Goal: Task Accomplishment & Management: Complete application form

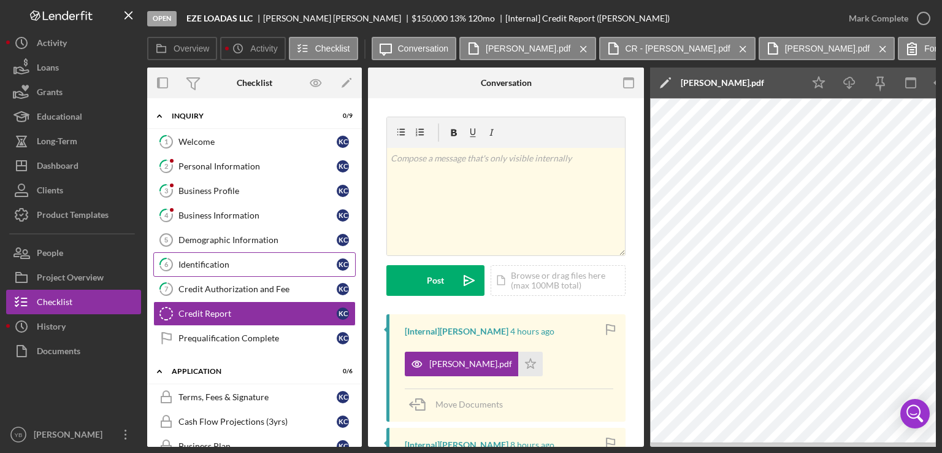
scroll to position [179, 0]
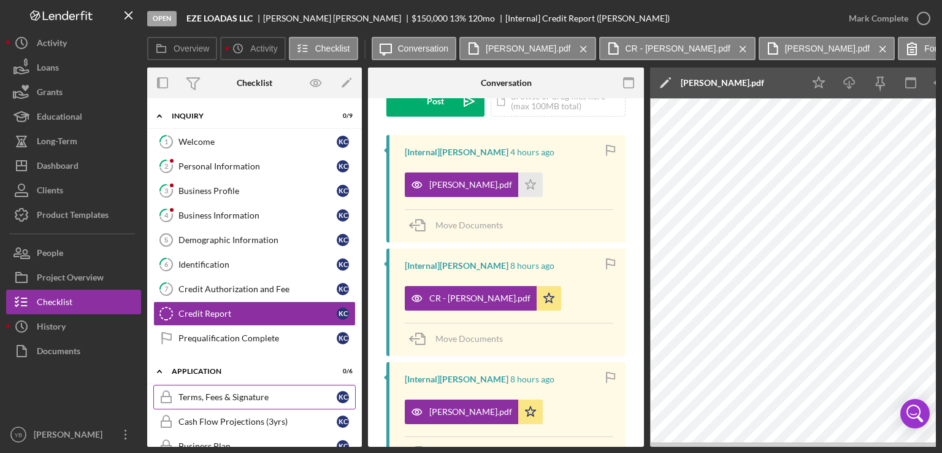
click at [207, 392] on div "Terms, Fees & Signature" at bounding box center [257, 397] width 158 height 10
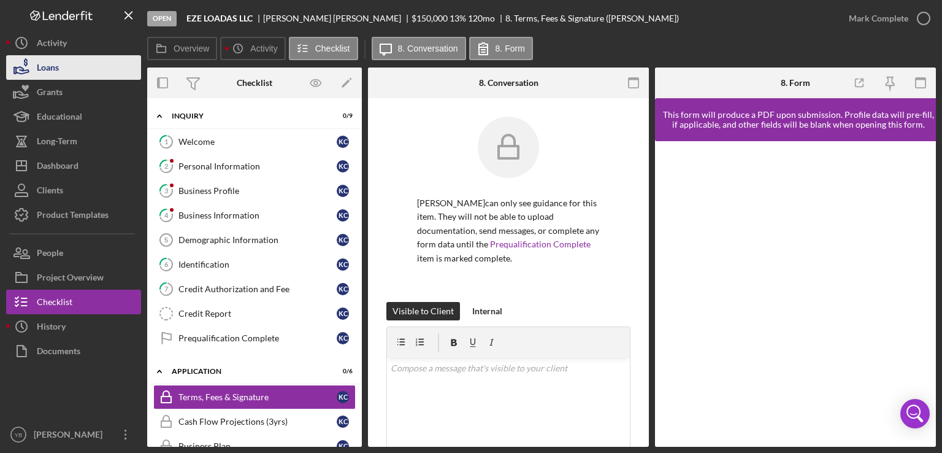
click at [66, 74] on button "Loans" at bounding box center [73, 67] width 135 height 25
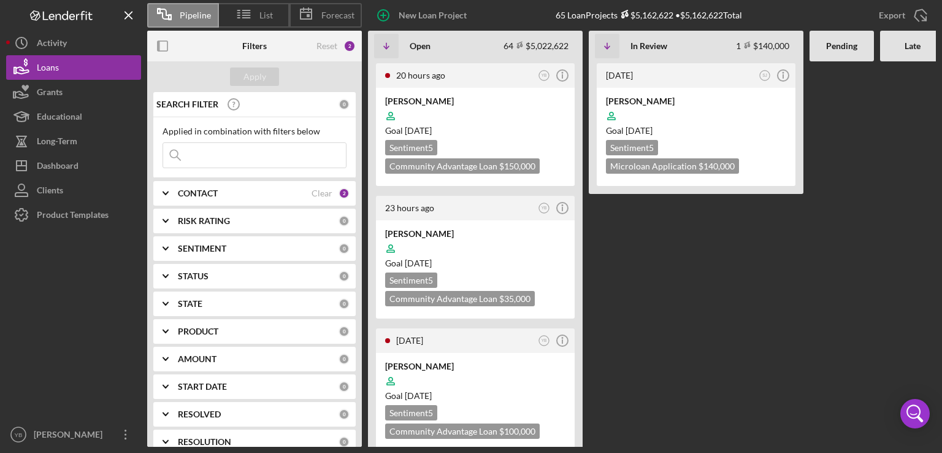
click at [822, 270] on div at bounding box center [841, 253] width 64 height 385
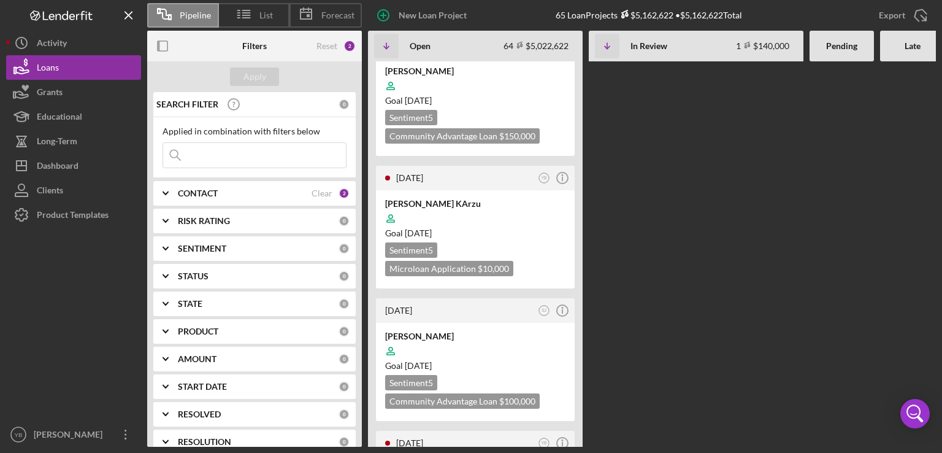
scroll to position [1962, 0]
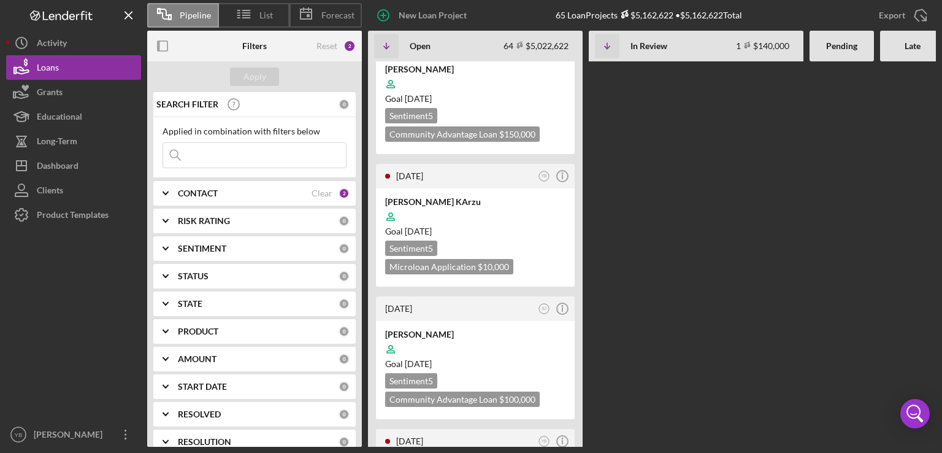
click at [219, 158] on input at bounding box center [254, 155] width 183 height 25
type input "[PERSON_NAME]"
click at [248, 82] on div "Apply" at bounding box center [254, 76] width 23 height 18
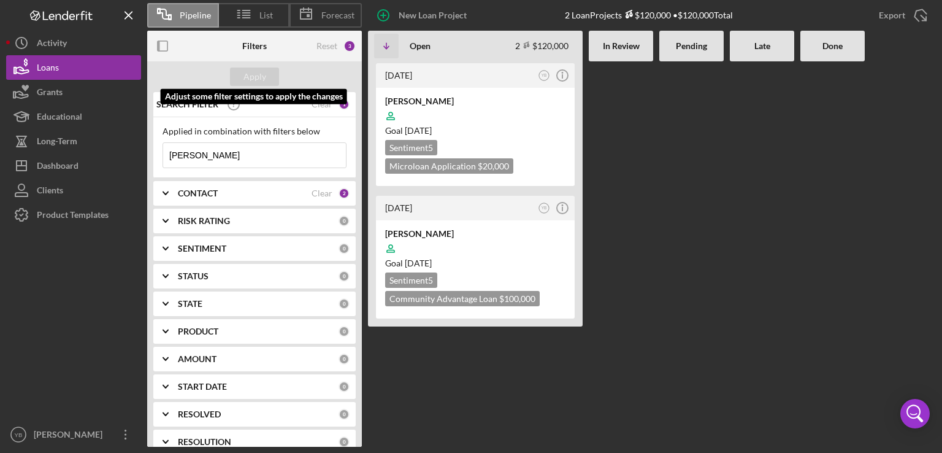
scroll to position [0, 0]
click at [481, 249] on div at bounding box center [475, 248] width 180 height 23
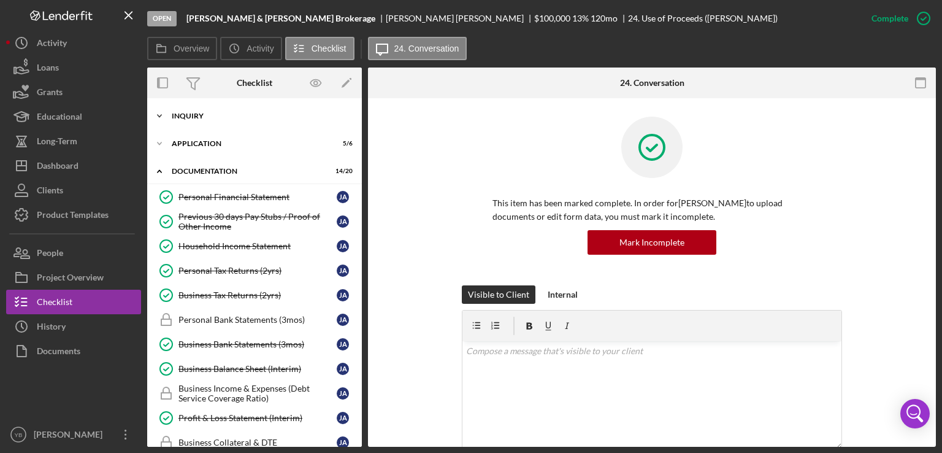
click at [199, 116] on div "Inquiry" at bounding box center [259, 115] width 175 height 7
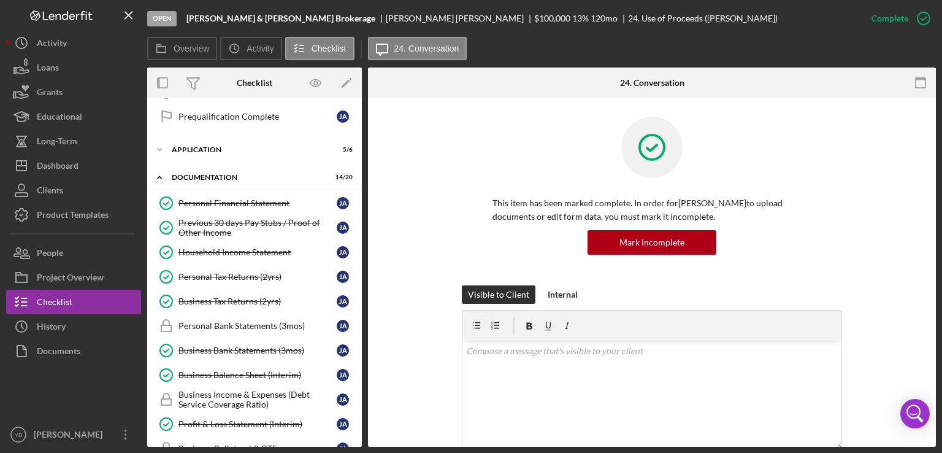
scroll to position [224, 0]
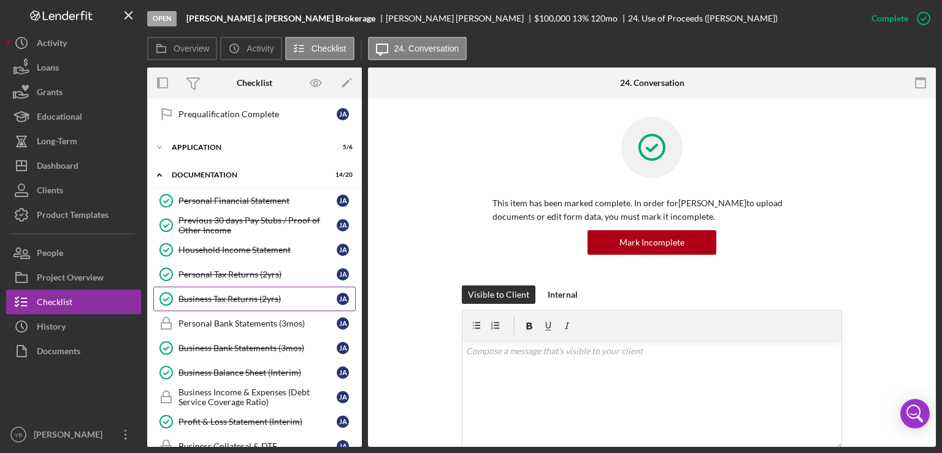
click at [239, 294] on div "Business Tax Returns (2yrs)" at bounding box center [257, 299] width 158 height 10
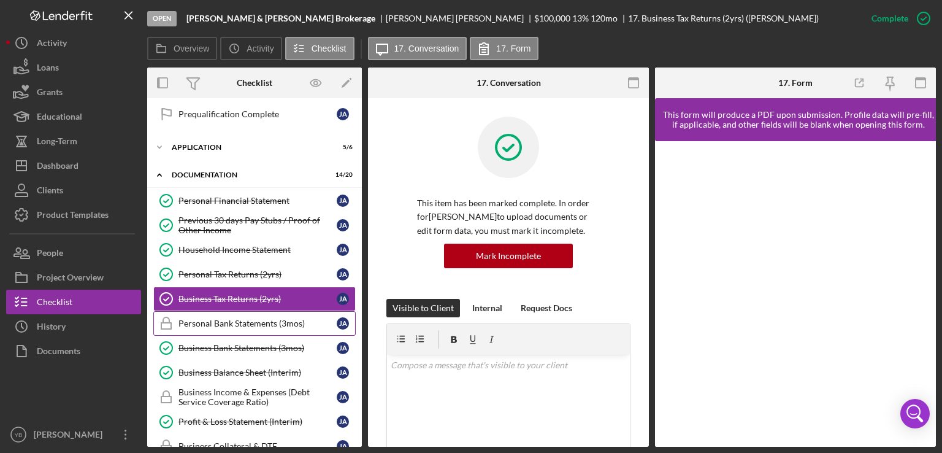
click at [248, 318] on div "Personal Bank Statements (3mos)" at bounding box center [257, 323] width 158 height 10
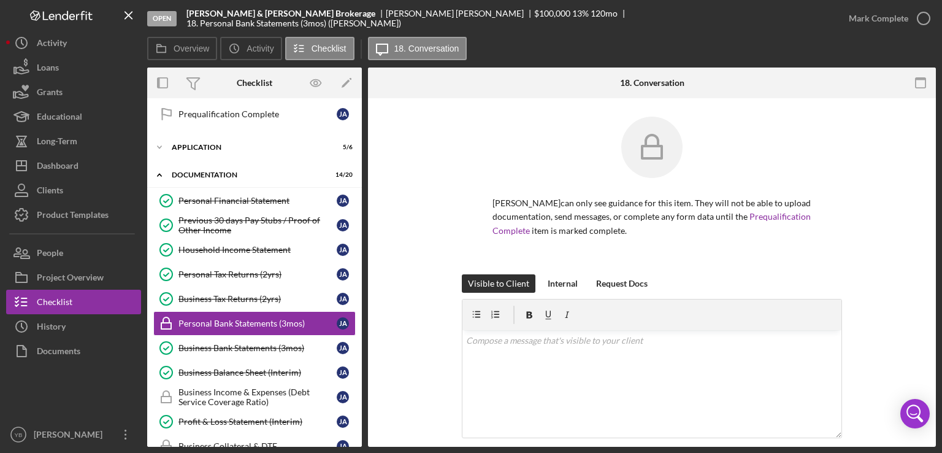
click at [860, 251] on div "[PERSON_NAME] can only see guidance for this item. They will not be able to upl…" at bounding box center [651, 196] width 531 height 158
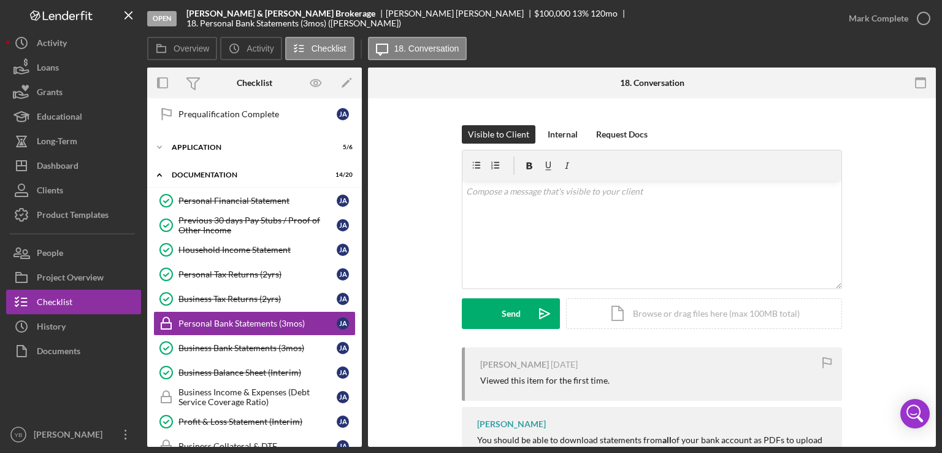
scroll to position [246, 0]
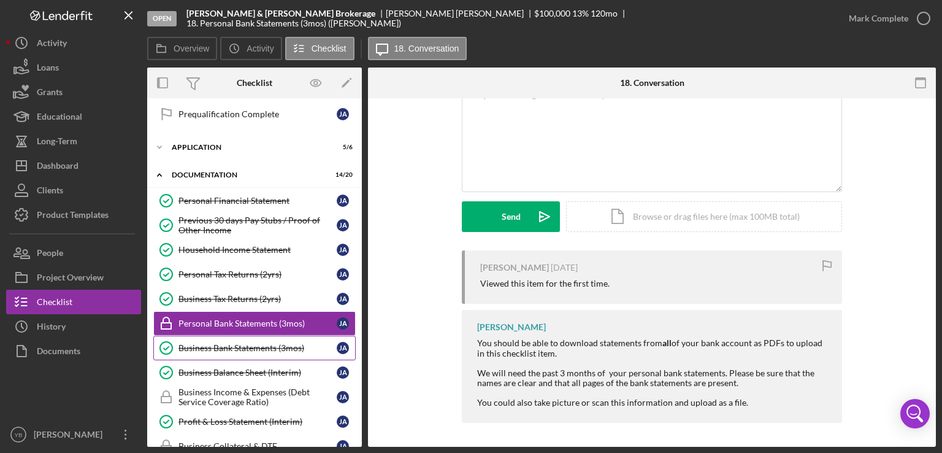
click at [235, 344] on div "Business Bank Statements (3mos)" at bounding box center [257, 348] width 158 height 10
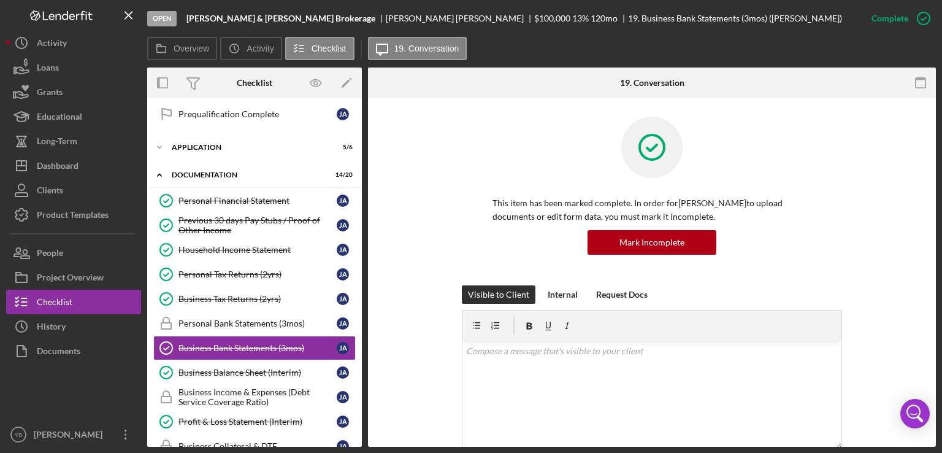
click at [857, 296] on div "Visible to Client Internal Request Docs v Color teal Color pink Remove color Ad…" at bounding box center [651, 396] width 531 height 222
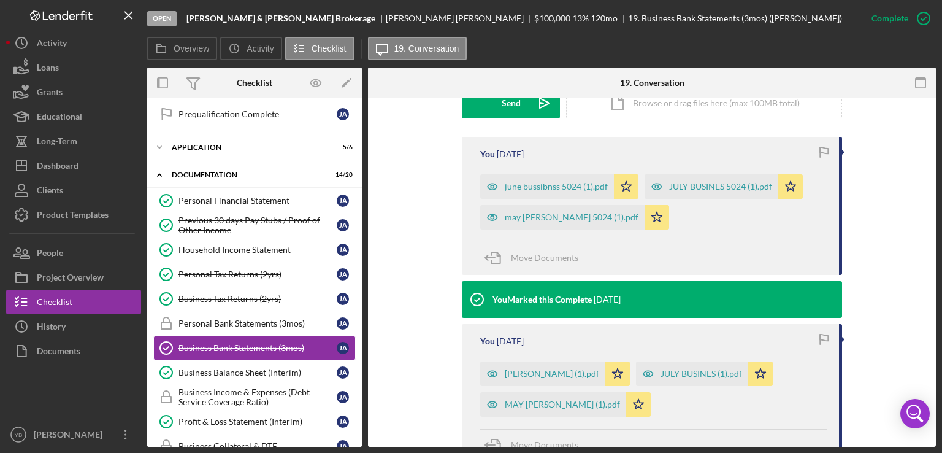
scroll to position [368, 0]
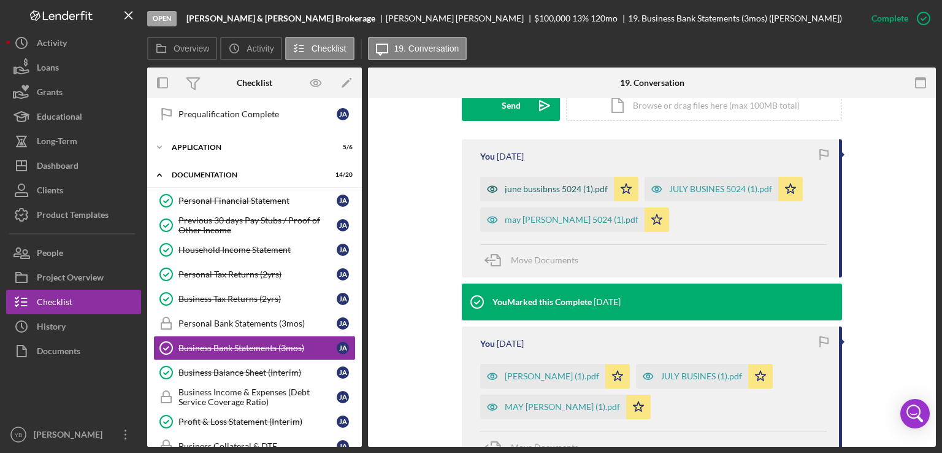
click at [568, 187] on div "june bussibnss 5024 (1).pdf" at bounding box center [556, 189] width 103 height 10
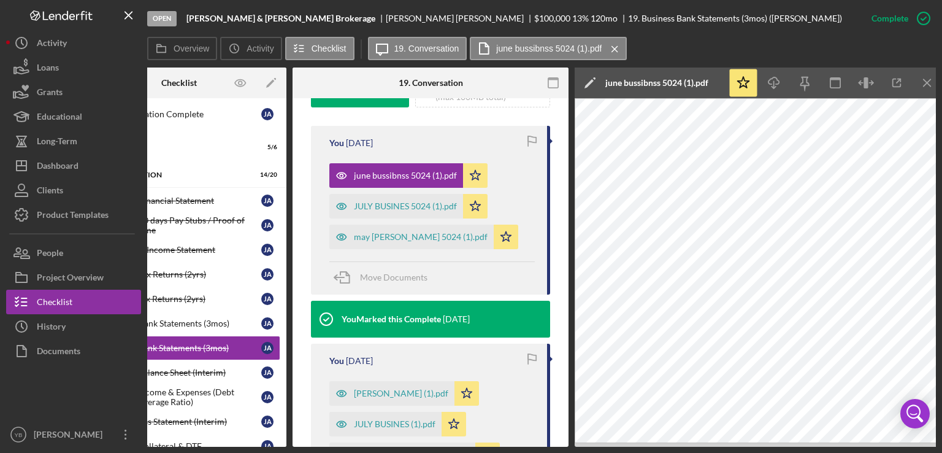
scroll to position [0, 82]
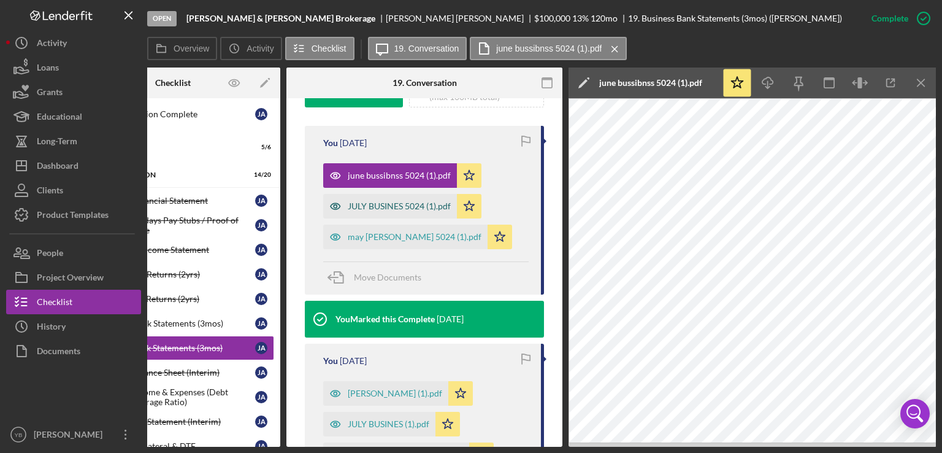
click at [406, 211] on div "JULY BUSINES 5024 (1).pdf" at bounding box center [399, 206] width 103 height 10
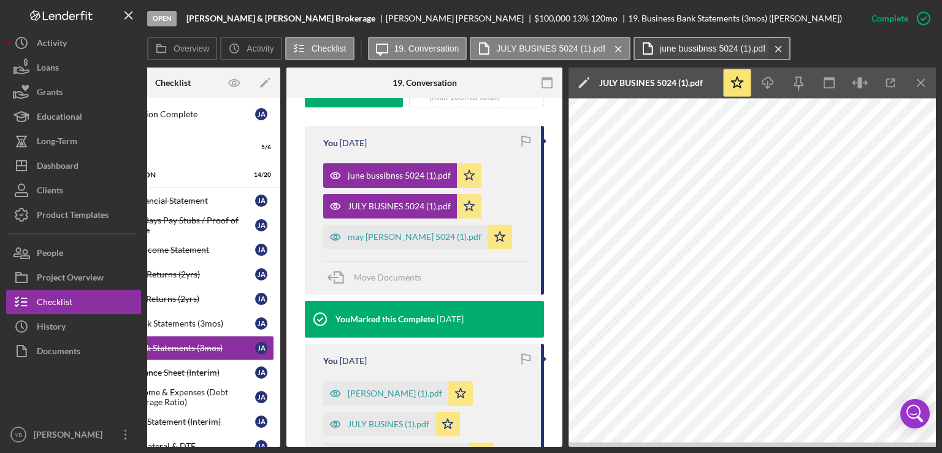
click at [776, 50] on icon "Icon/Menu Close" at bounding box center [778, 49] width 21 height 31
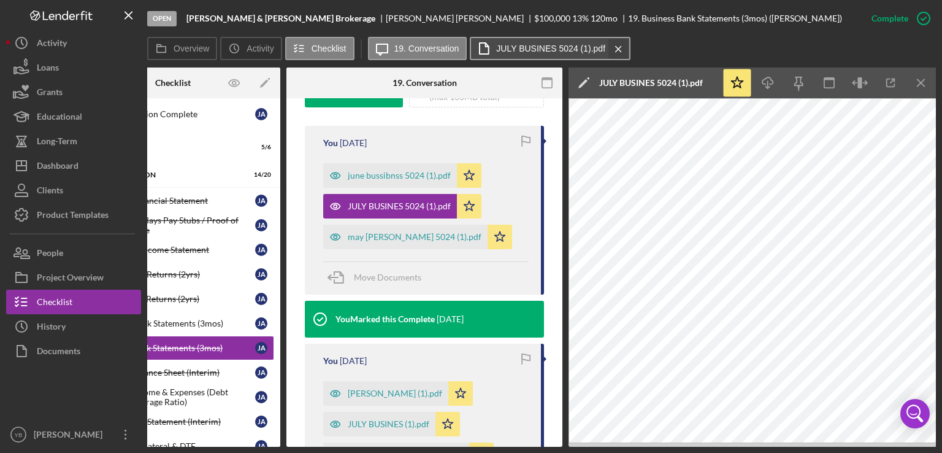
click at [613, 49] on icon "Icon/Menu Close" at bounding box center [618, 49] width 21 height 31
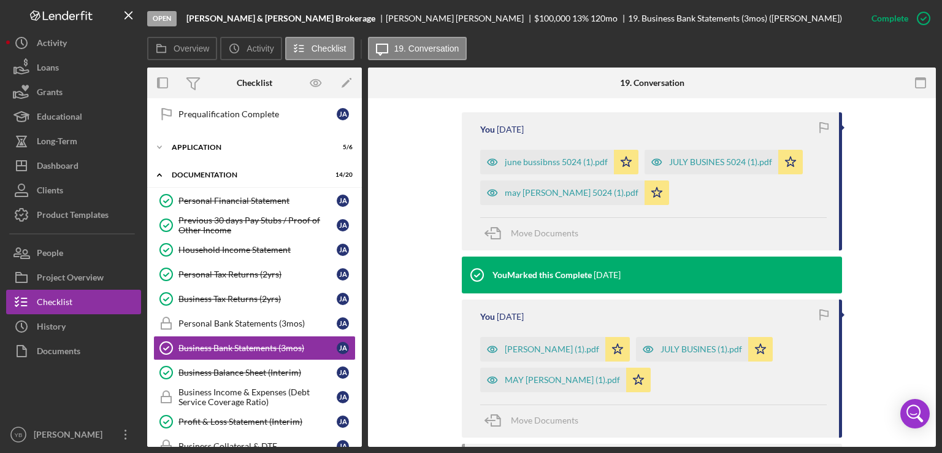
scroll to position [368, 0]
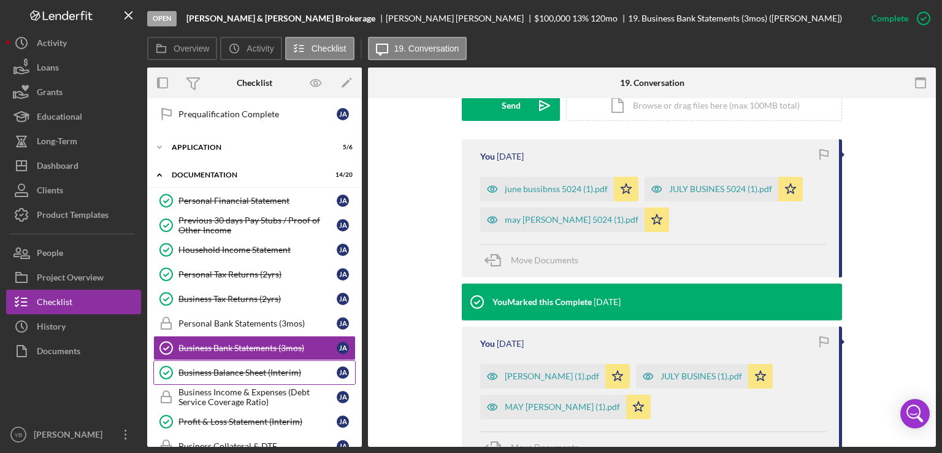
click at [264, 369] on div "Business Balance Sheet (Interim)" at bounding box center [257, 372] width 158 height 10
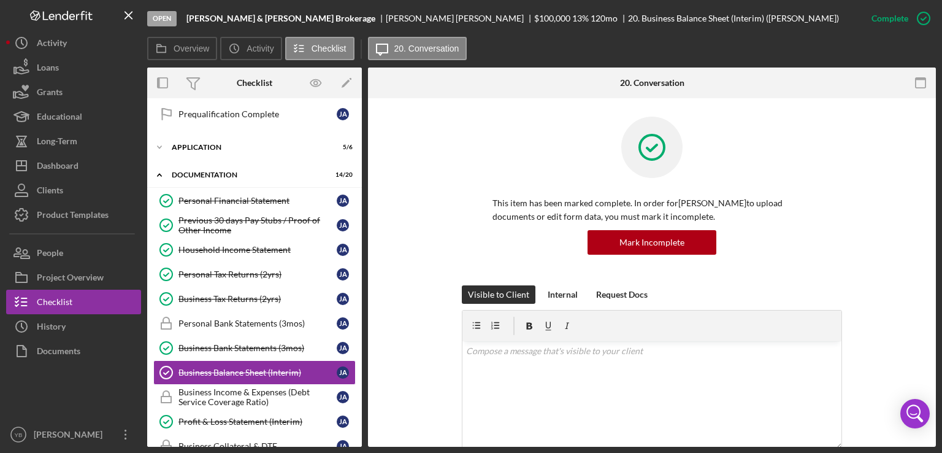
click at [910, 207] on div "This item has been marked complete. In order for [PERSON_NAME] to upload docume…" at bounding box center [651, 201] width 531 height 169
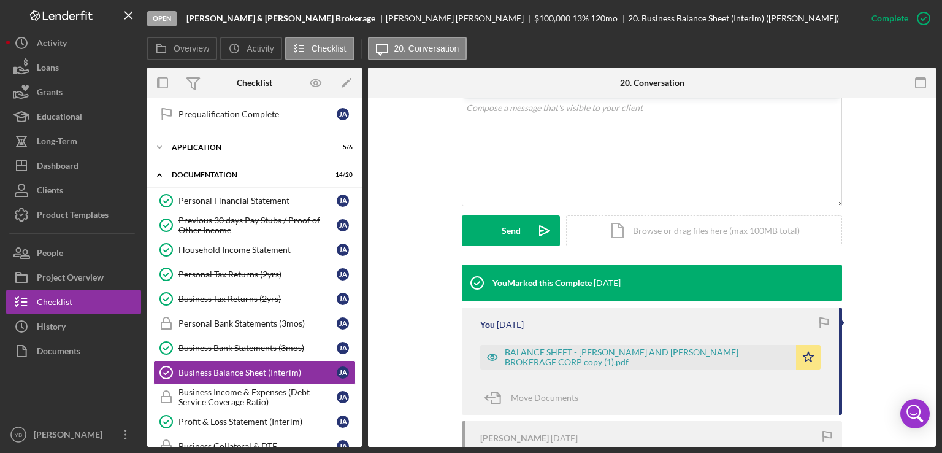
scroll to position [270, 0]
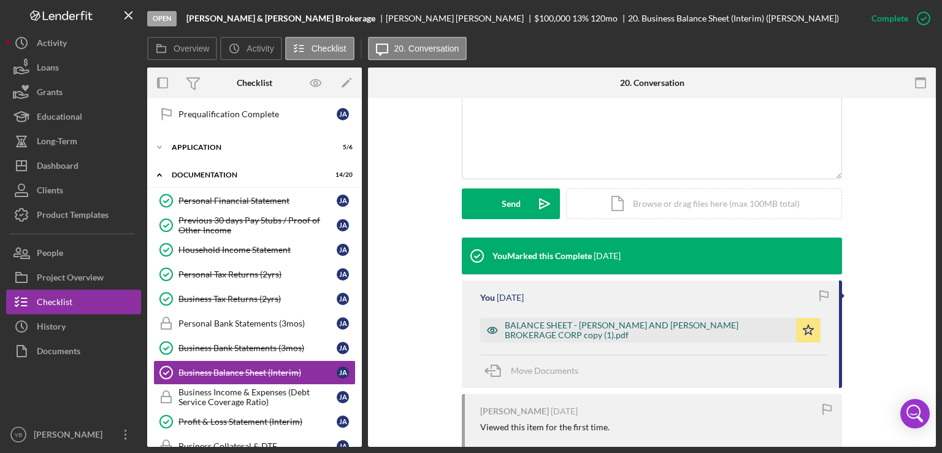
click at [741, 324] on div "BALANCE SHEET - [PERSON_NAME] AND [PERSON_NAME] BROKERAGE CORP copy (1).pdf" at bounding box center [647, 330] width 285 height 20
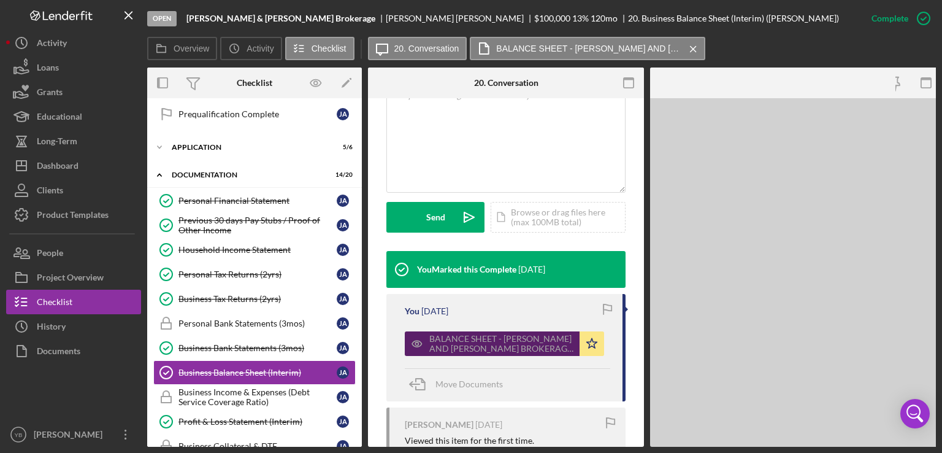
scroll to position [297, 0]
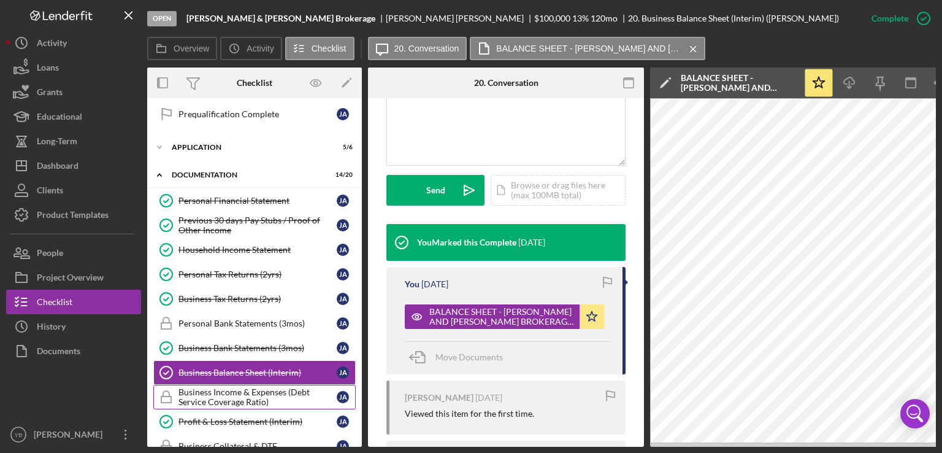
click at [238, 399] on div "Business Income & Expenses (Debt Service Coverage Ratio)" at bounding box center [257, 397] width 158 height 20
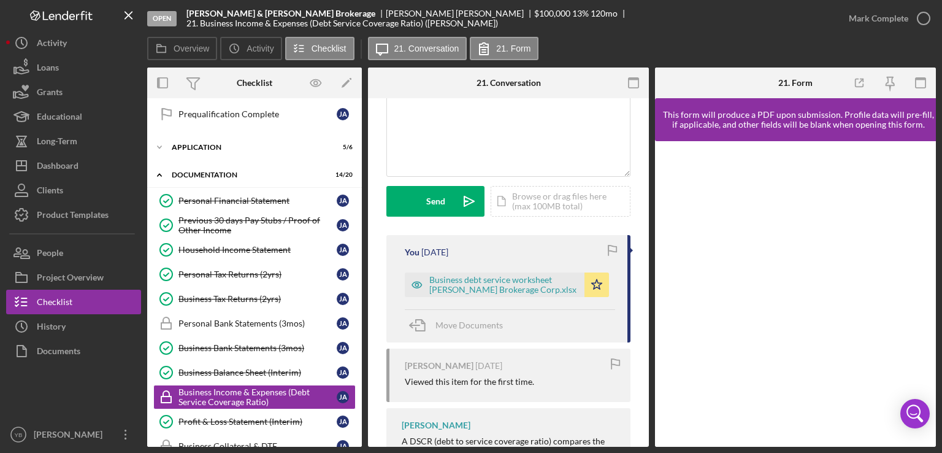
scroll to position [314, 0]
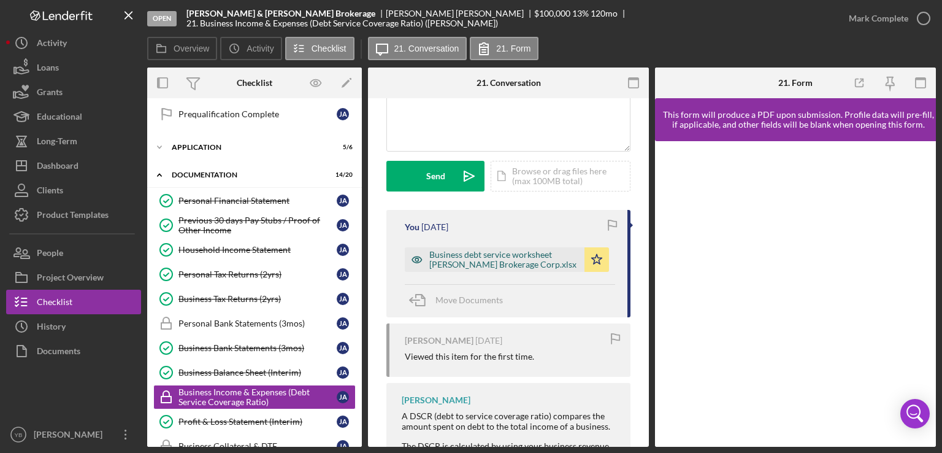
click at [494, 268] on div "Business debt service worksheet [PERSON_NAME] Brokerage Corp.xlsx" at bounding box center [503, 260] width 149 height 20
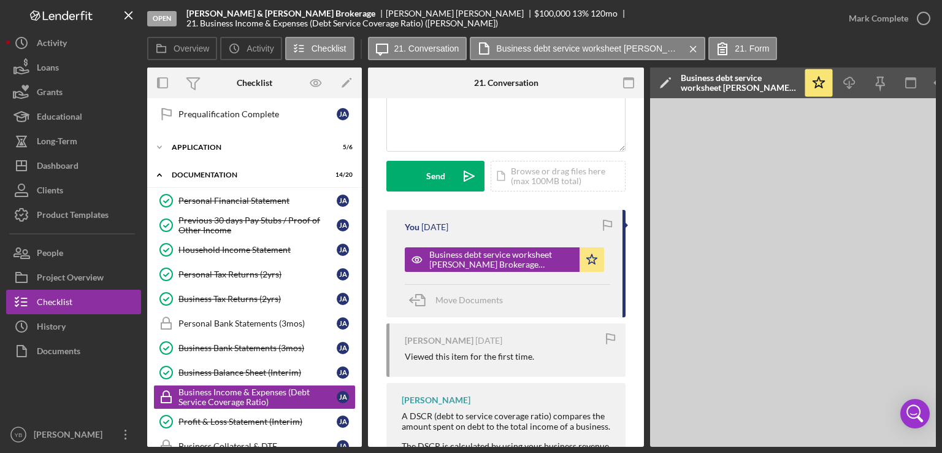
drag, startPoint x: 362, startPoint y: 207, endPoint x: 361, endPoint y: 185, distance: 21.5
click at [361, 185] on div "Overview Internal Workflow Stage Open Icon/Dropdown Arrow Archive (can unarchiv…" at bounding box center [541, 256] width 789 height 379
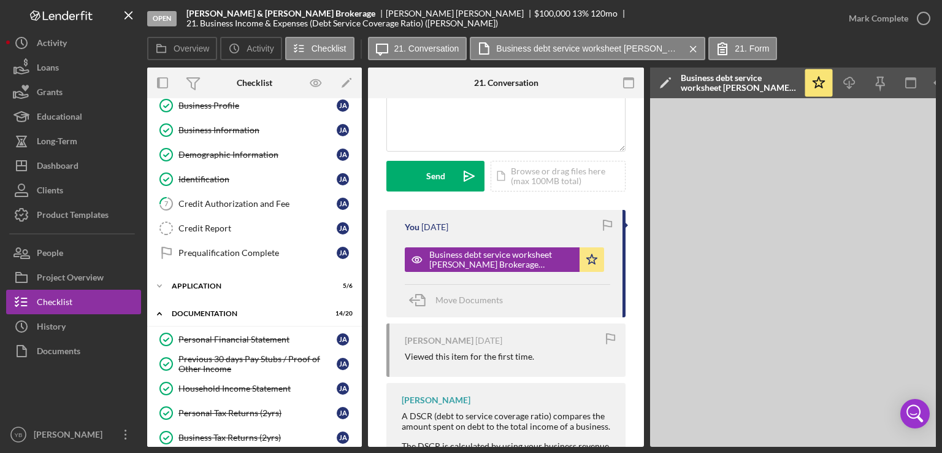
scroll to position [0, 0]
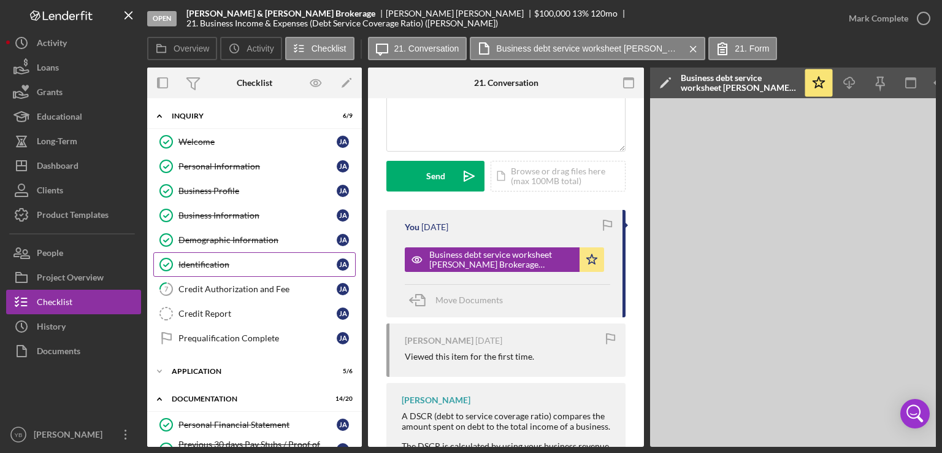
click at [212, 259] on div "Identification" at bounding box center [257, 264] width 158 height 10
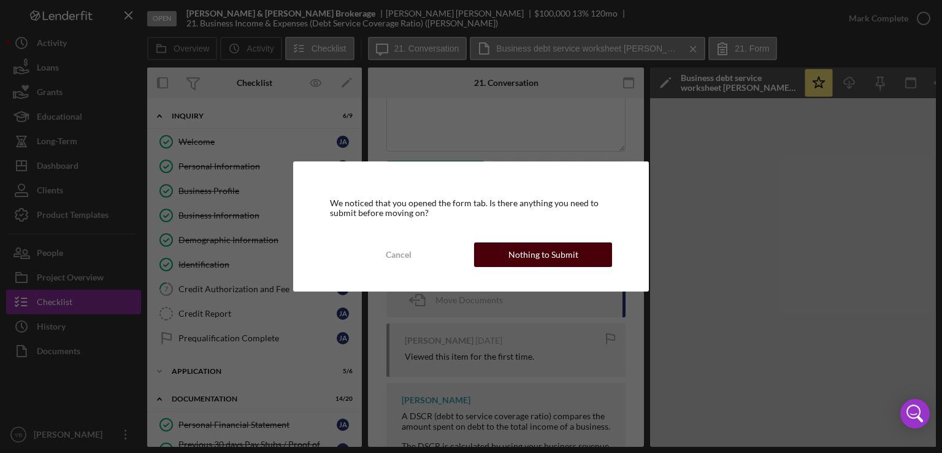
click at [525, 257] on div "Nothing to Submit" at bounding box center [543, 254] width 70 height 25
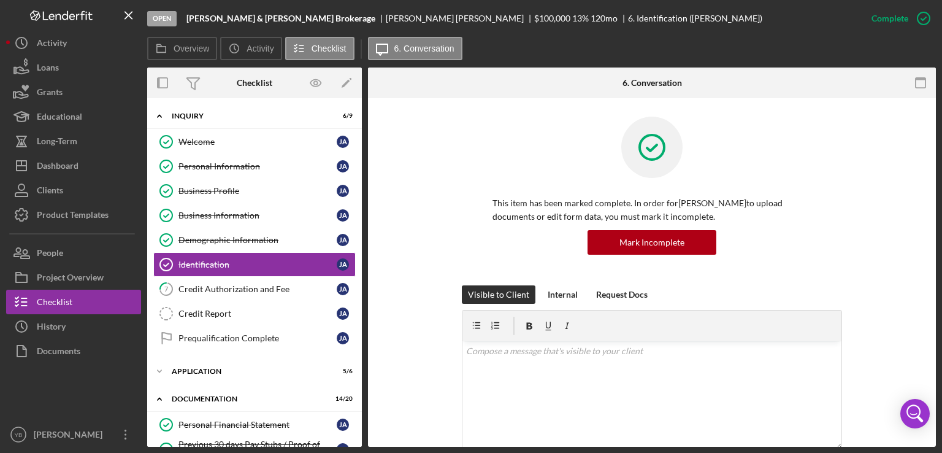
click at [891, 181] on div "This item has been marked complete. In order for [PERSON_NAME] to upload docume…" at bounding box center [651, 201] width 531 height 169
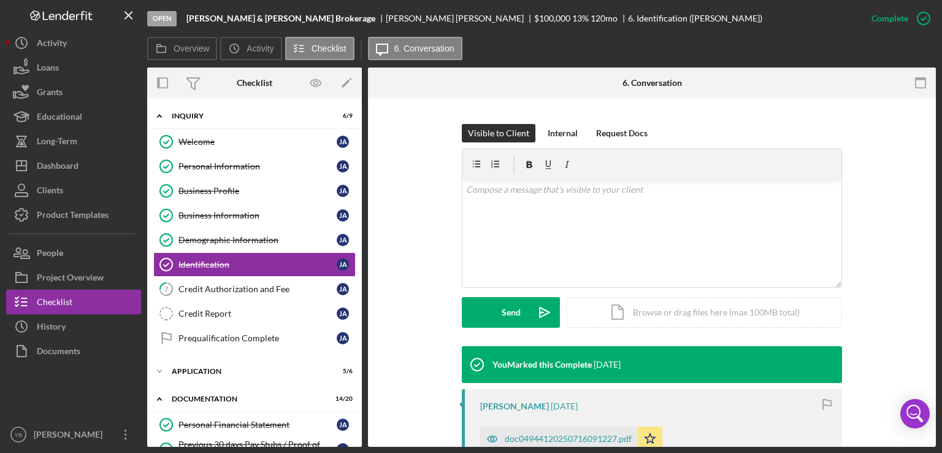
scroll to position [294, 0]
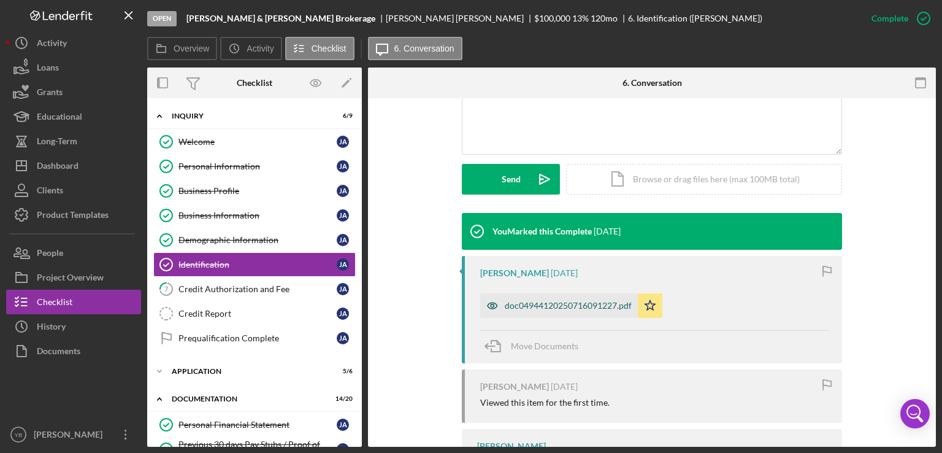
click at [557, 304] on div "doc04944120250716091227.pdf" at bounding box center [568, 305] width 127 height 10
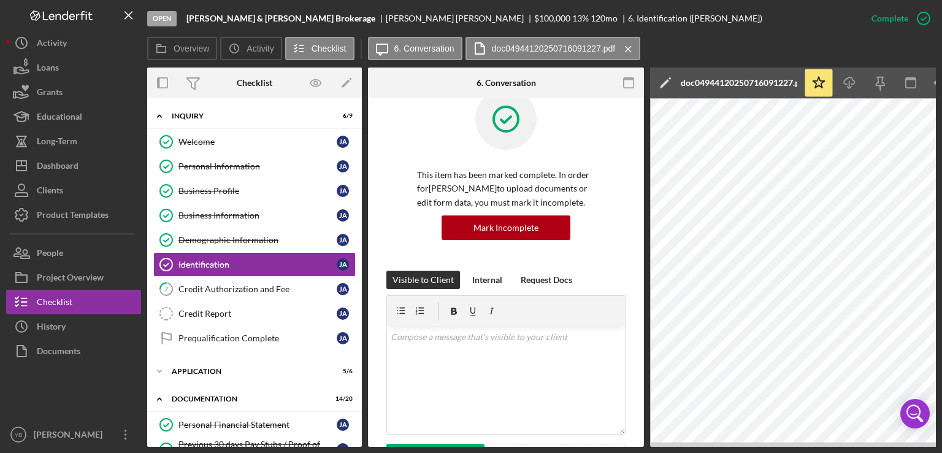
scroll to position [18, 0]
